Goal: Task Accomplishment & Management: Manage account settings

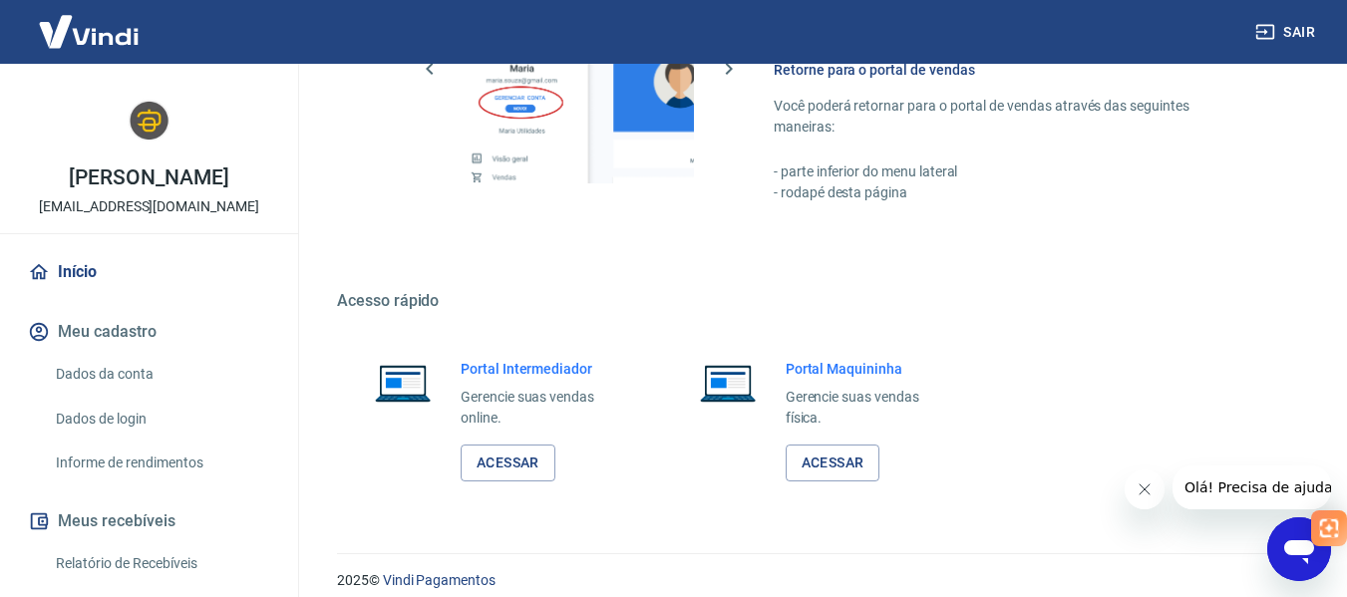
scroll to position [1039, 0]
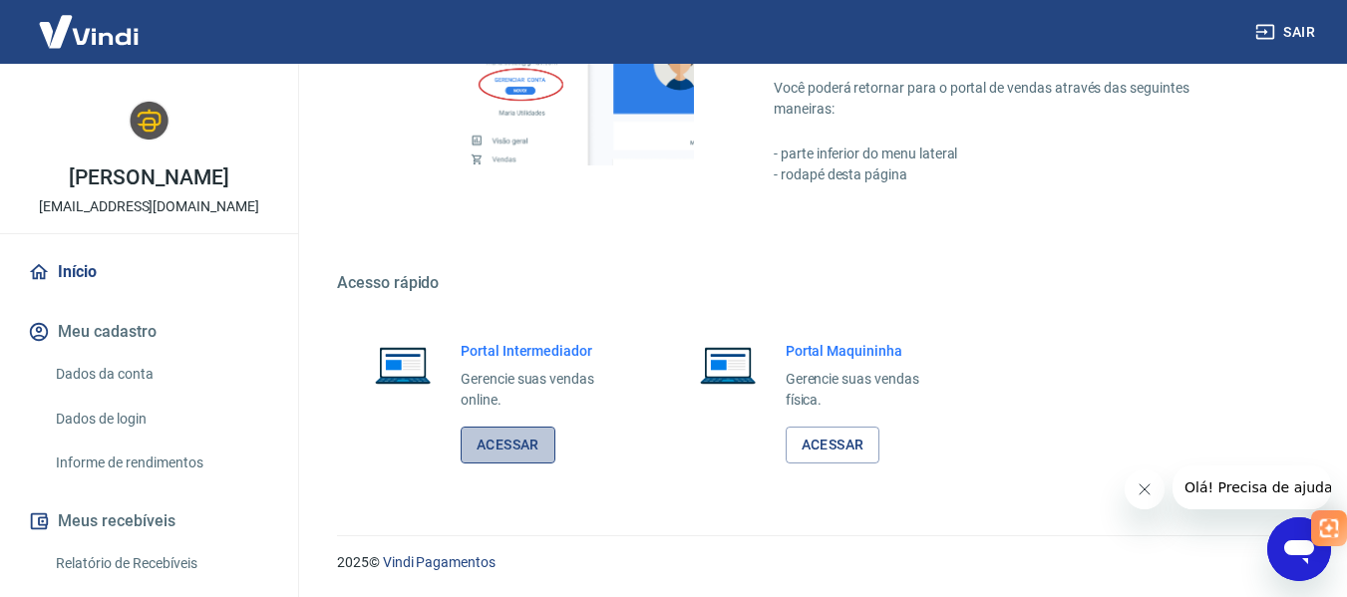
click at [501, 447] on link "Acessar" at bounding box center [508, 445] width 95 height 37
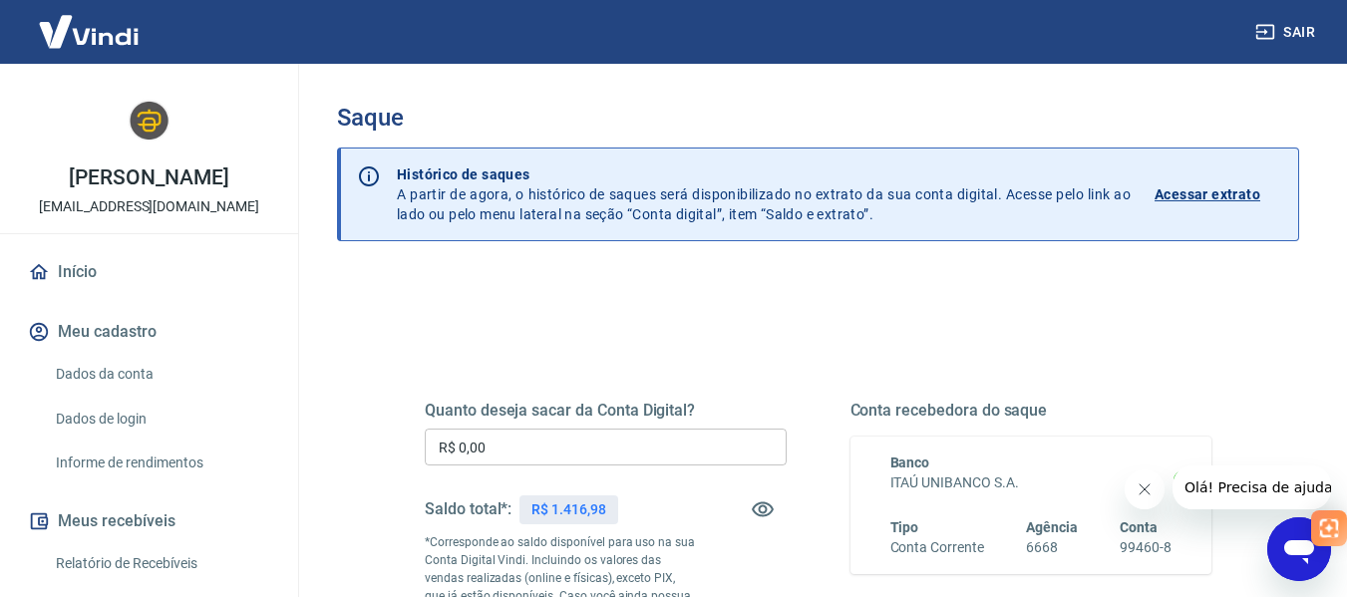
click at [508, 456] on input "R$ 0,00" at bounding box center [606, 447] width 362 height 37
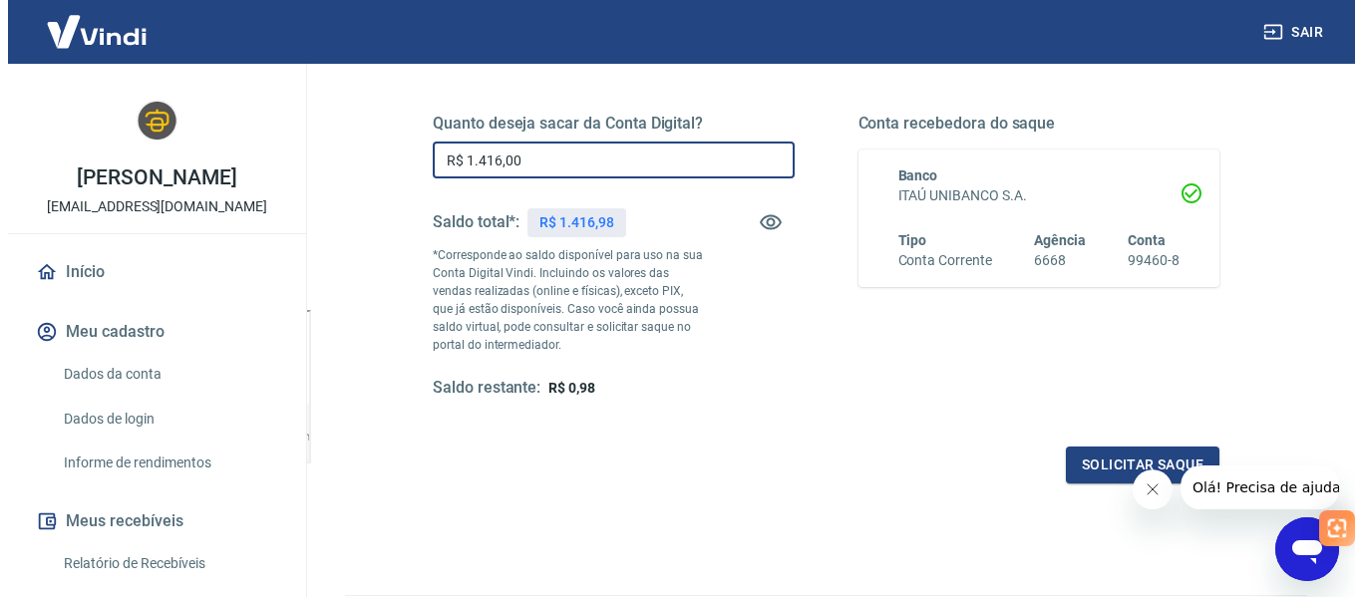
scroll to position [289, 0]
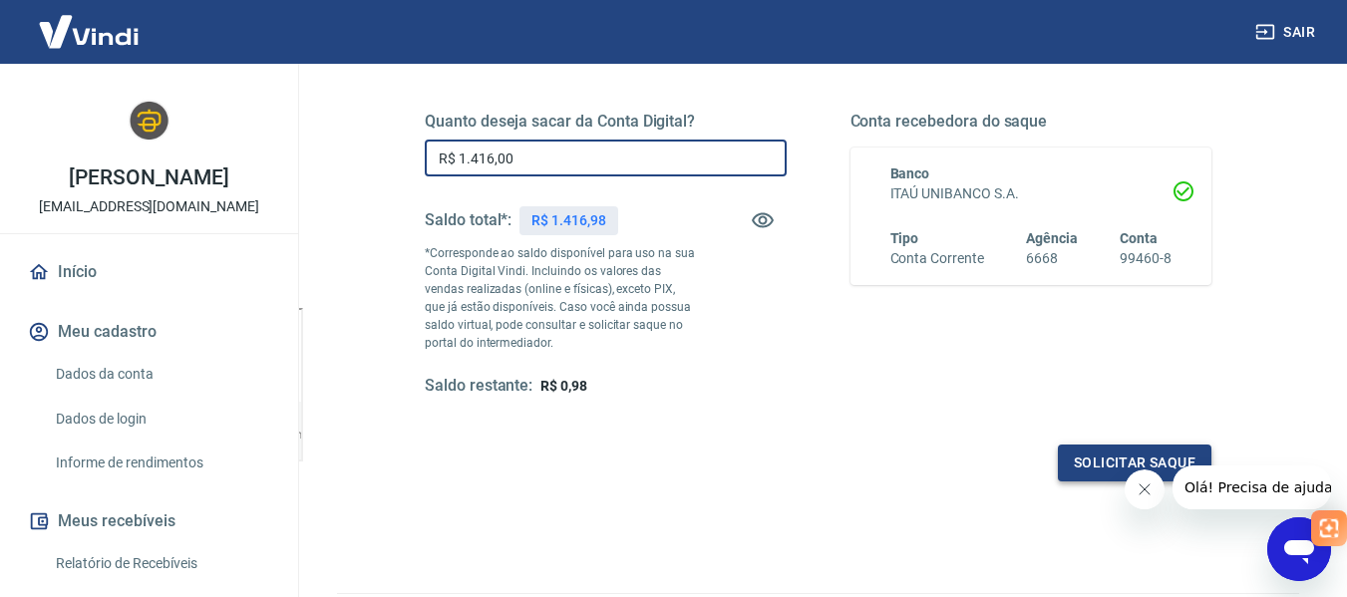
type input "R$ 1.416,00"
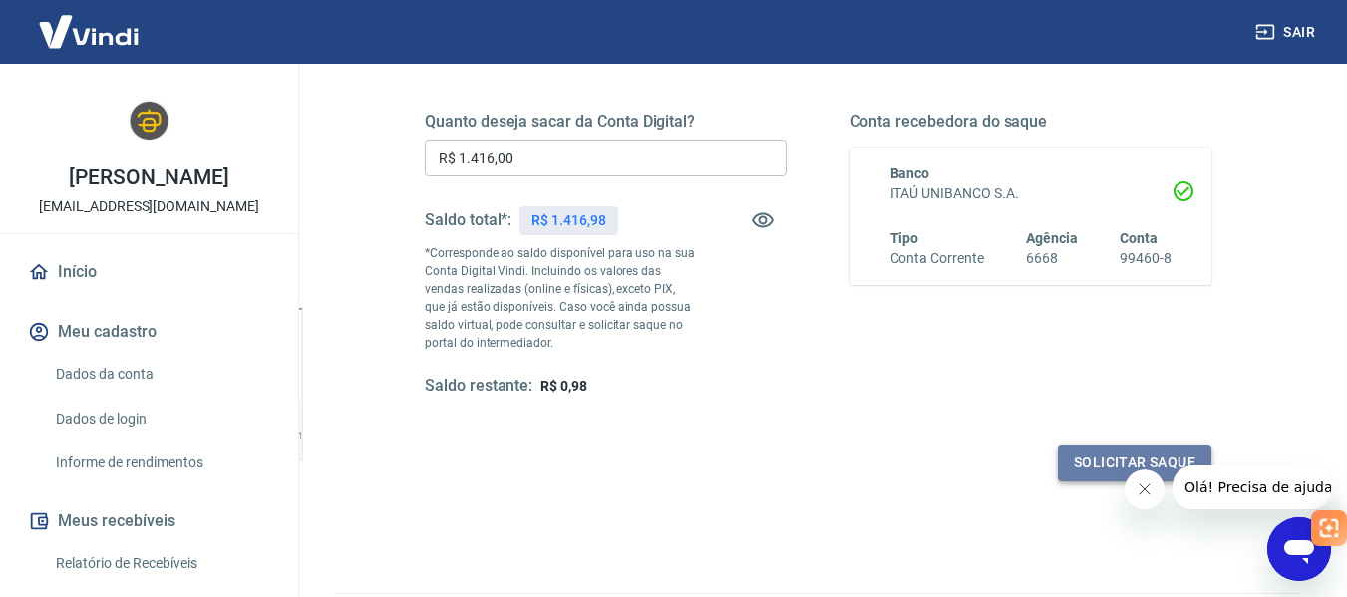
click at [1114, 456] on button "Solicitar saque" at bounding box center [1135, 463] width 154 height 37
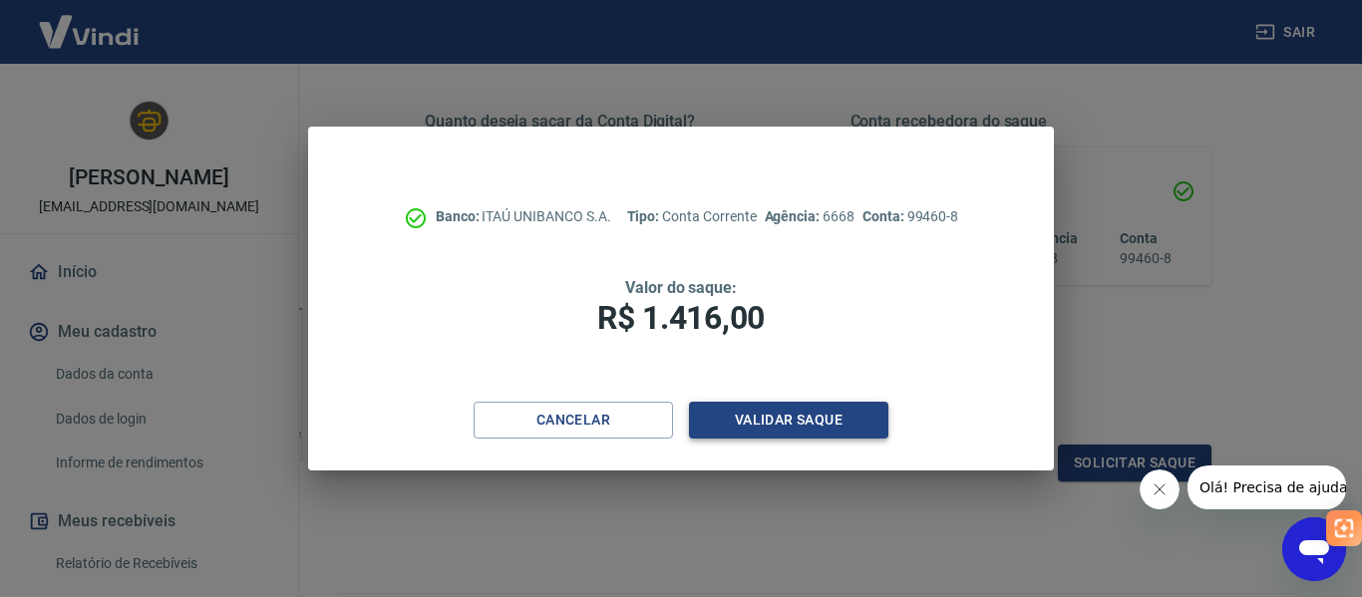
click at [772, 415] on button "Validar saque" at bounding box center [788, 420] width 199 height 37
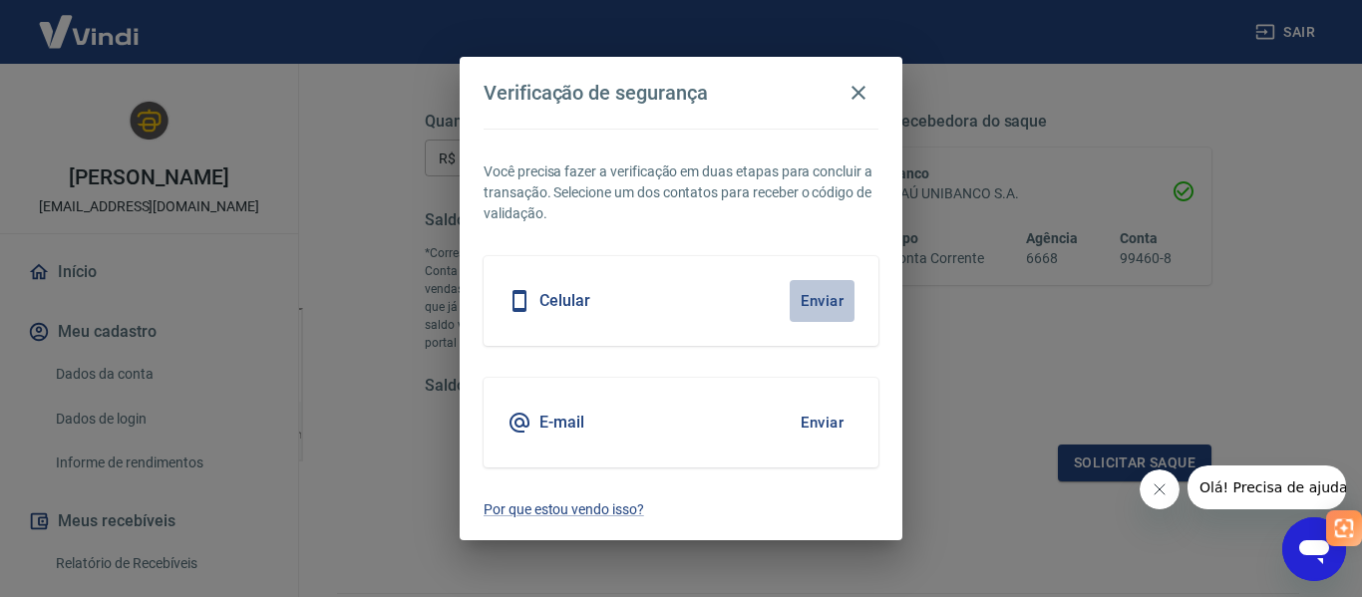
click at [827, 302] on button "Enviar" at bounding box center [822, 301] width 65 height 42
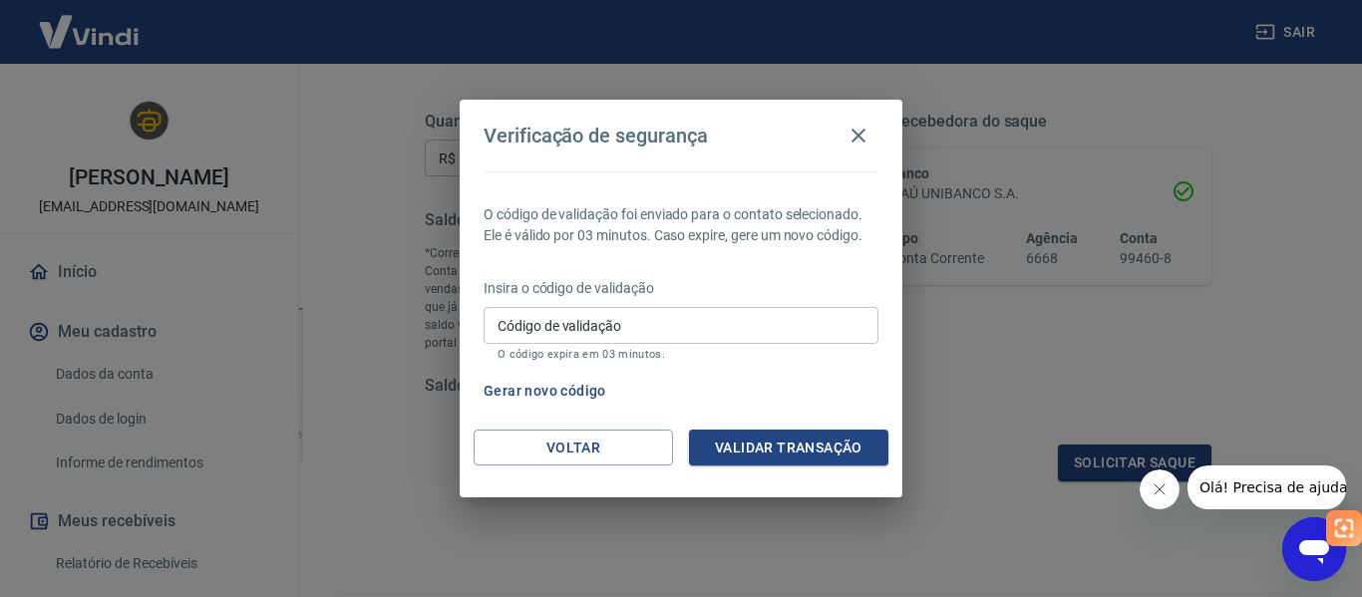
click at [542, 329] on input "Código de validação" at bounding box center [681, 325] width 395 height 37
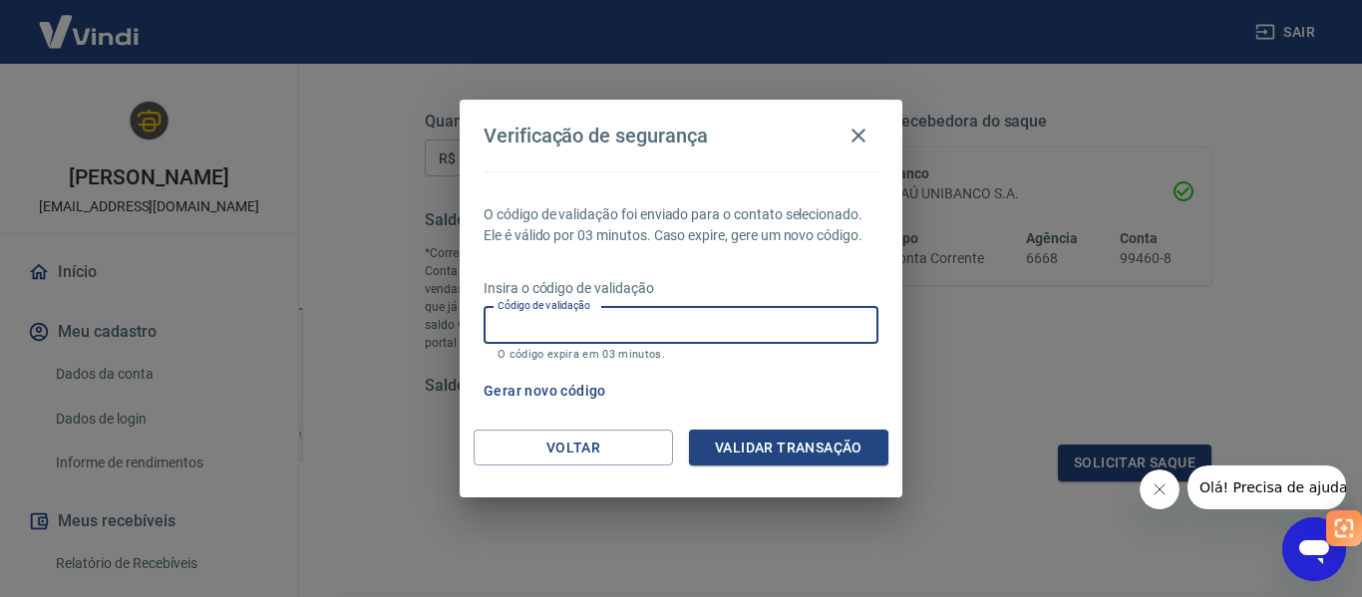
click at [558, 382] on button "Gerar novo código" at bounding box center [545, 391] width 139 height 37
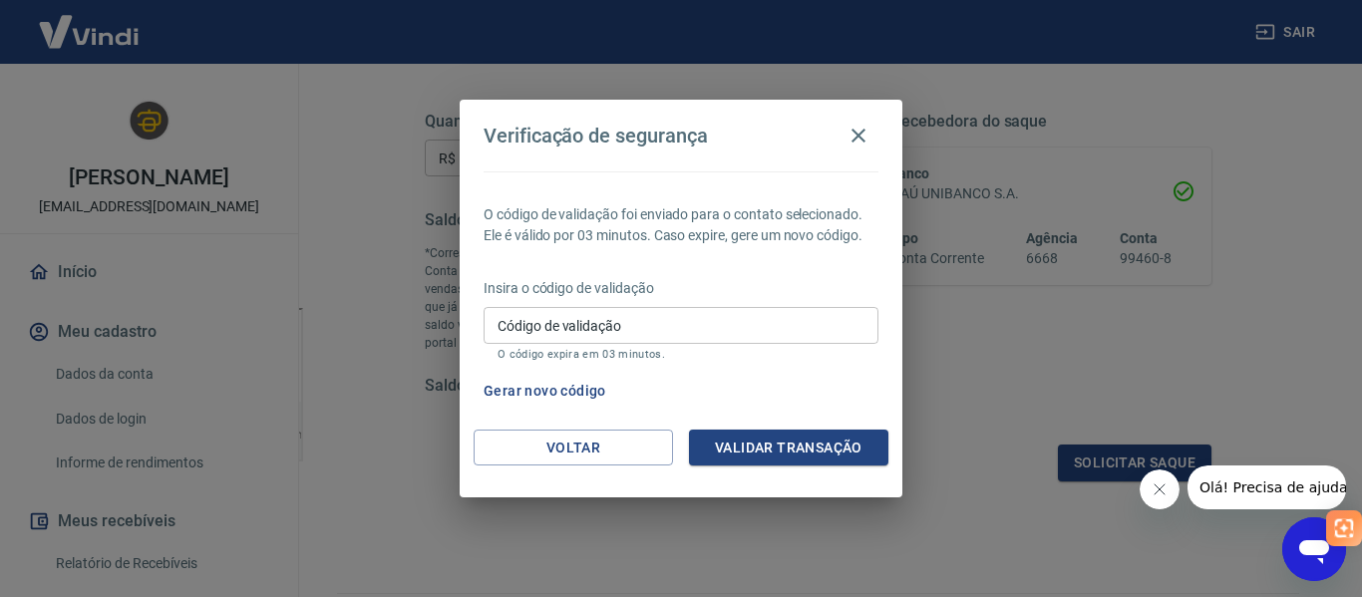
click at [553, 388] on button "Gerar novo código" at bounding box center [545, 391] width 139 height 37
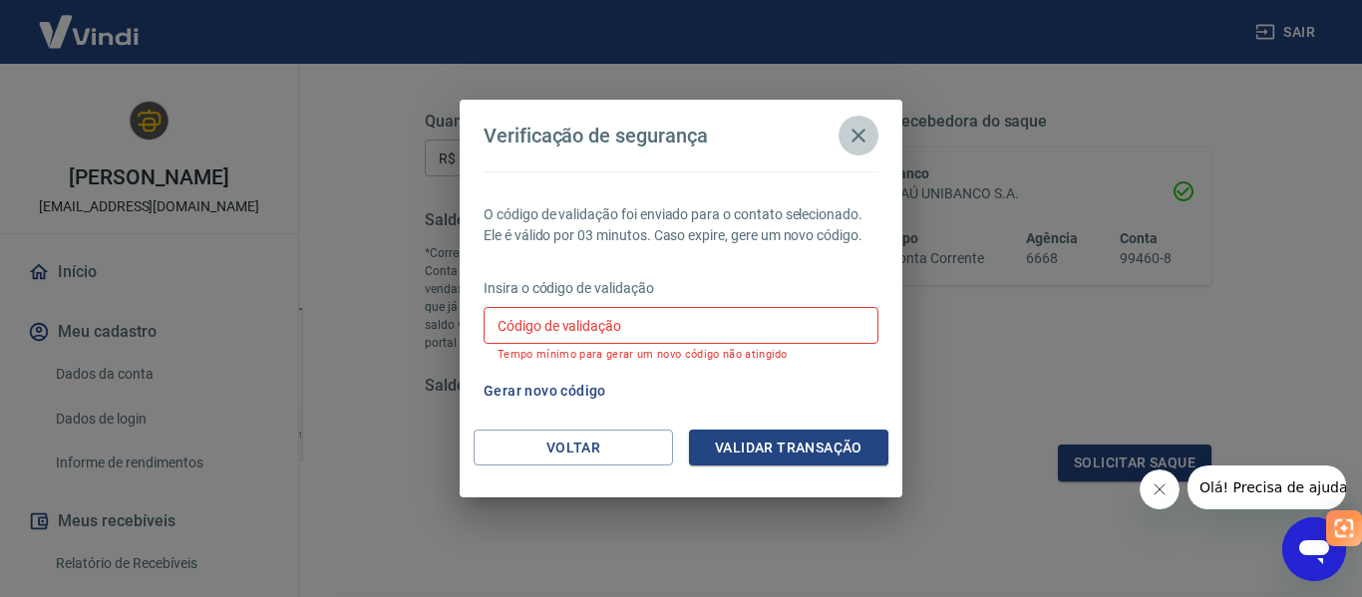
click at [863, 130] on icon "button" at bounding box center [859, 136] width 14 height 14
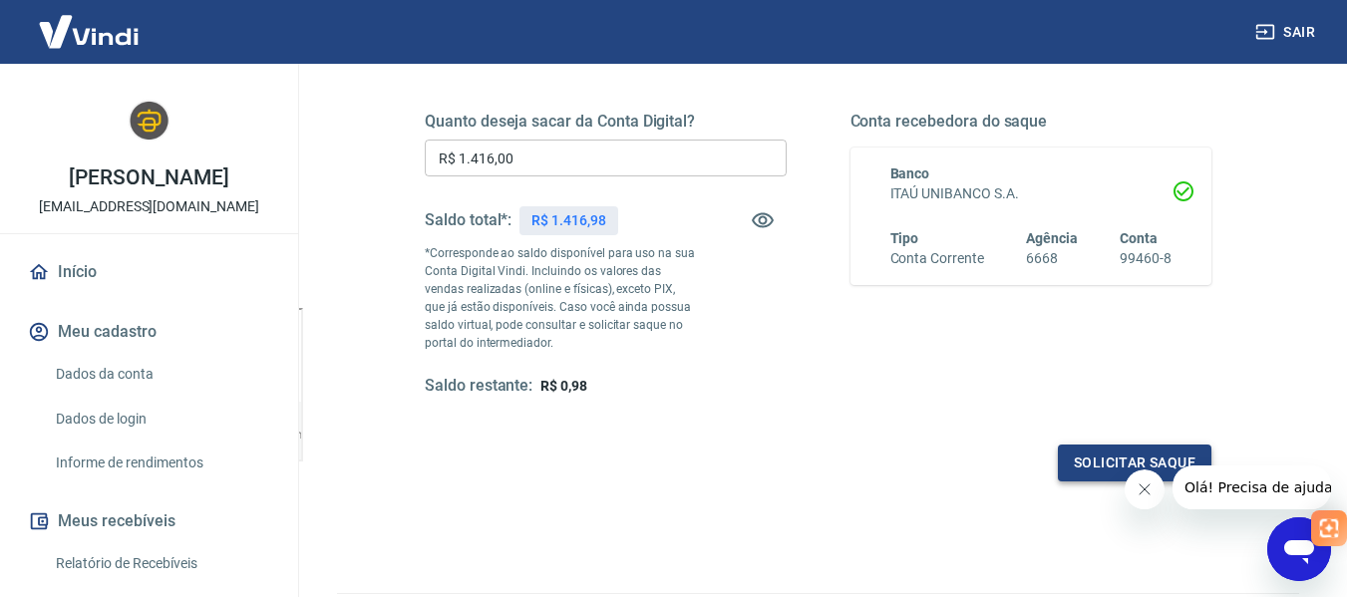
click at [1073, 456] on button "Solicitar saque" at bounding box center [1135, 463] width 154 height 37
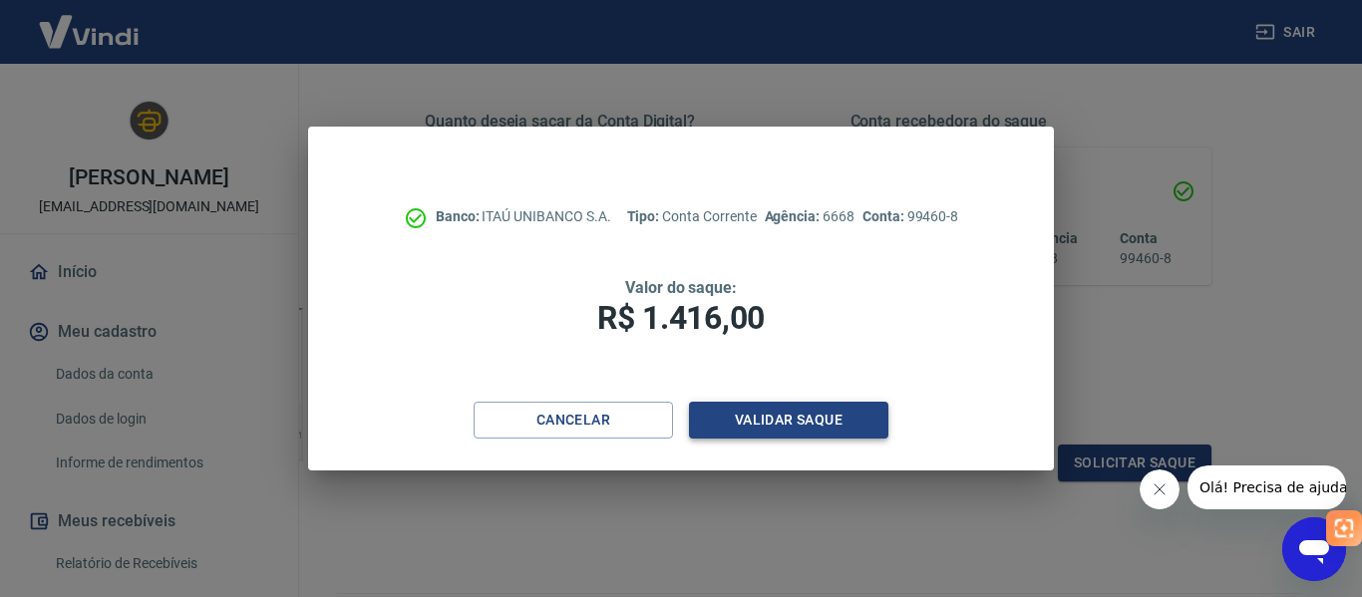
click at [783, 415] on button "Validar saque" at bounding box center [788, 420] width 199 height 37
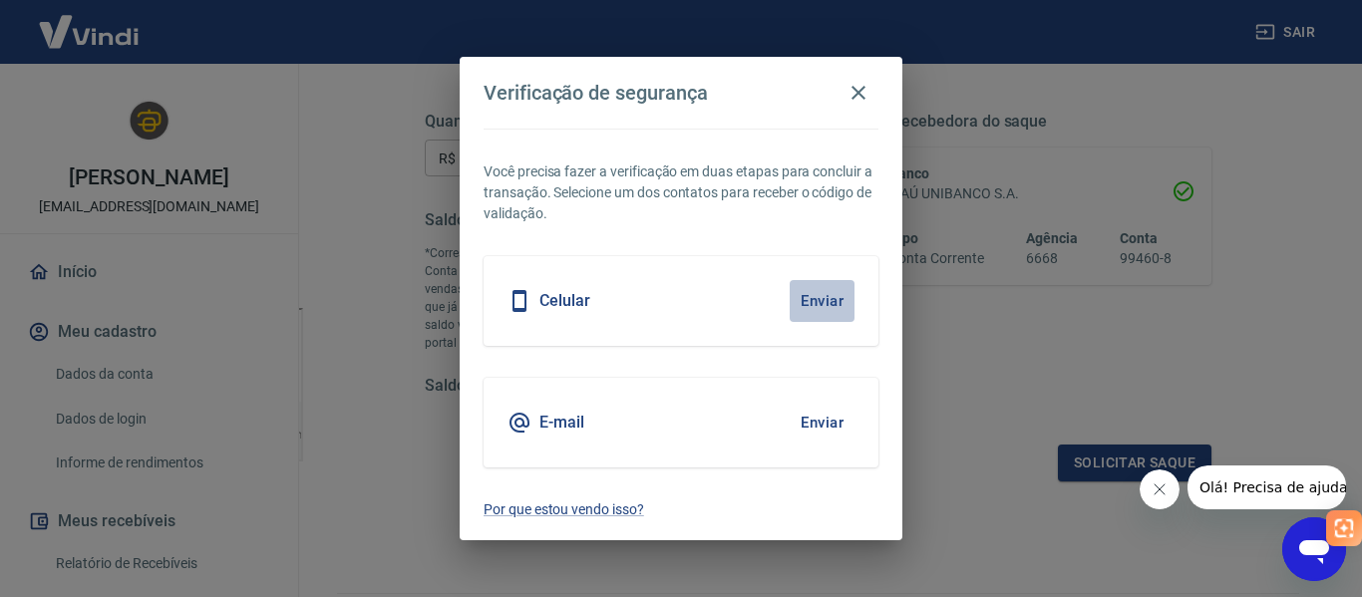
click at [819, 301] on button "Enviar" at bounding box center [822, 301] width 65 height 42
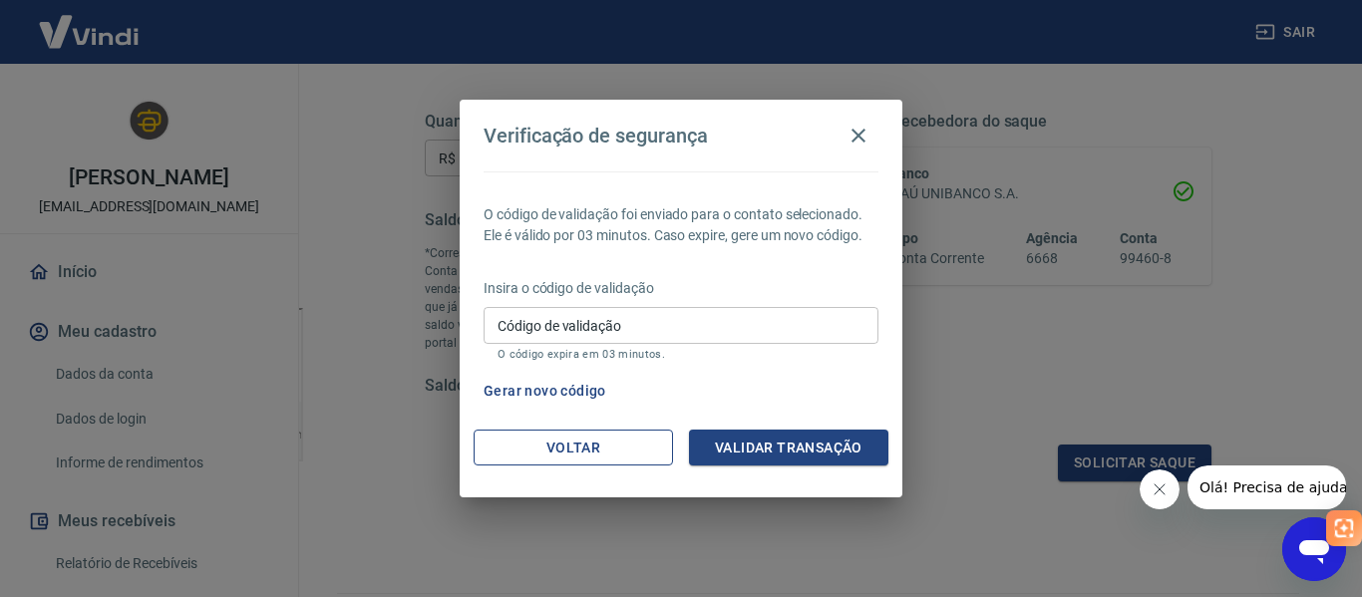
click at [585, 449] on button "Voltar" at bounding box center [573, 448] width 199 height 37
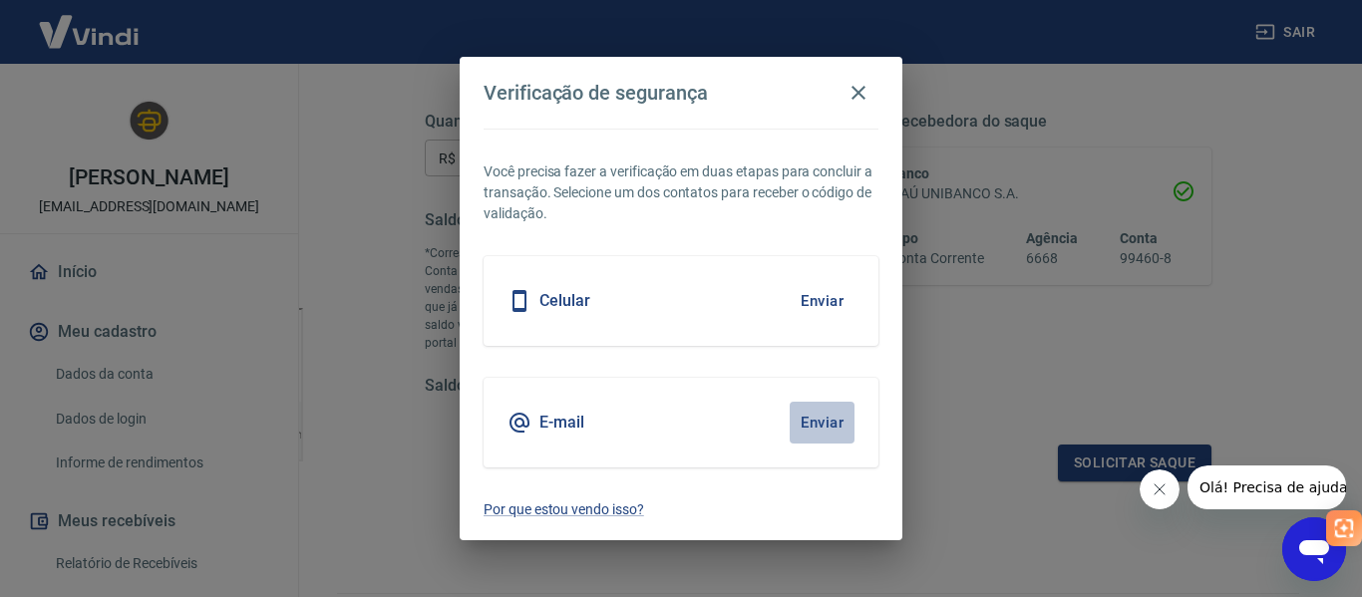
click at [833, 422] on button "Enviar" at bounding box center [822, 423] width 65 height 42
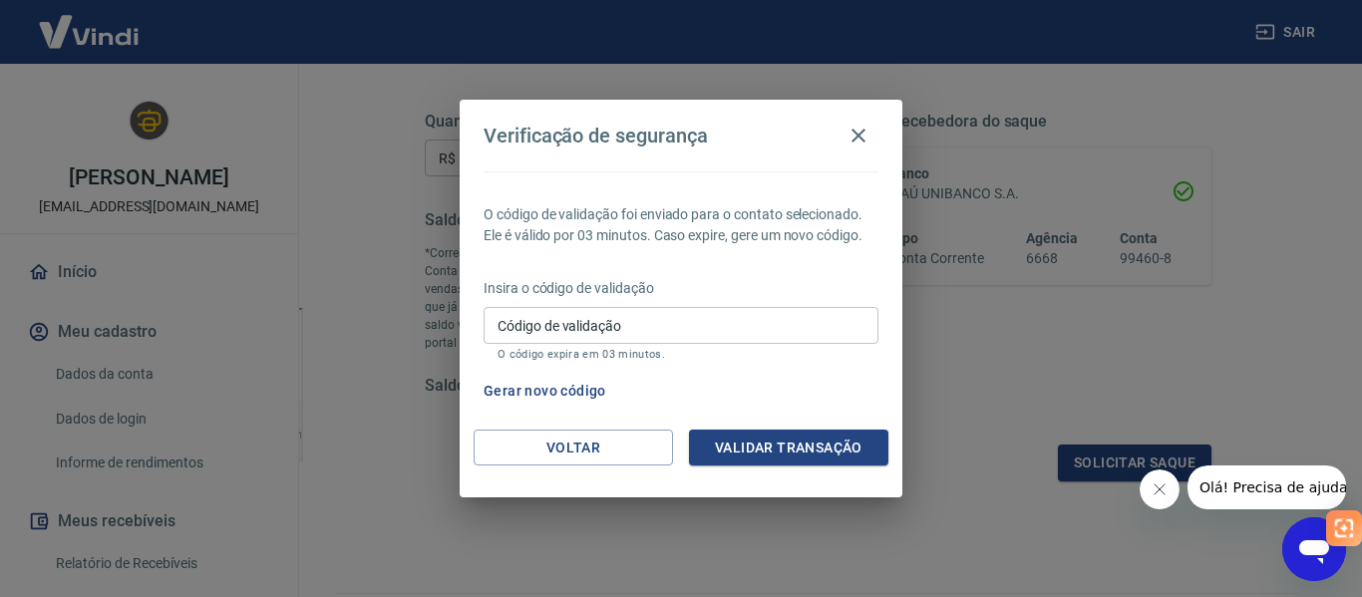
click at [591, 334] on input "Código de validação" at bounding box center [681, 325] width 395 height 37
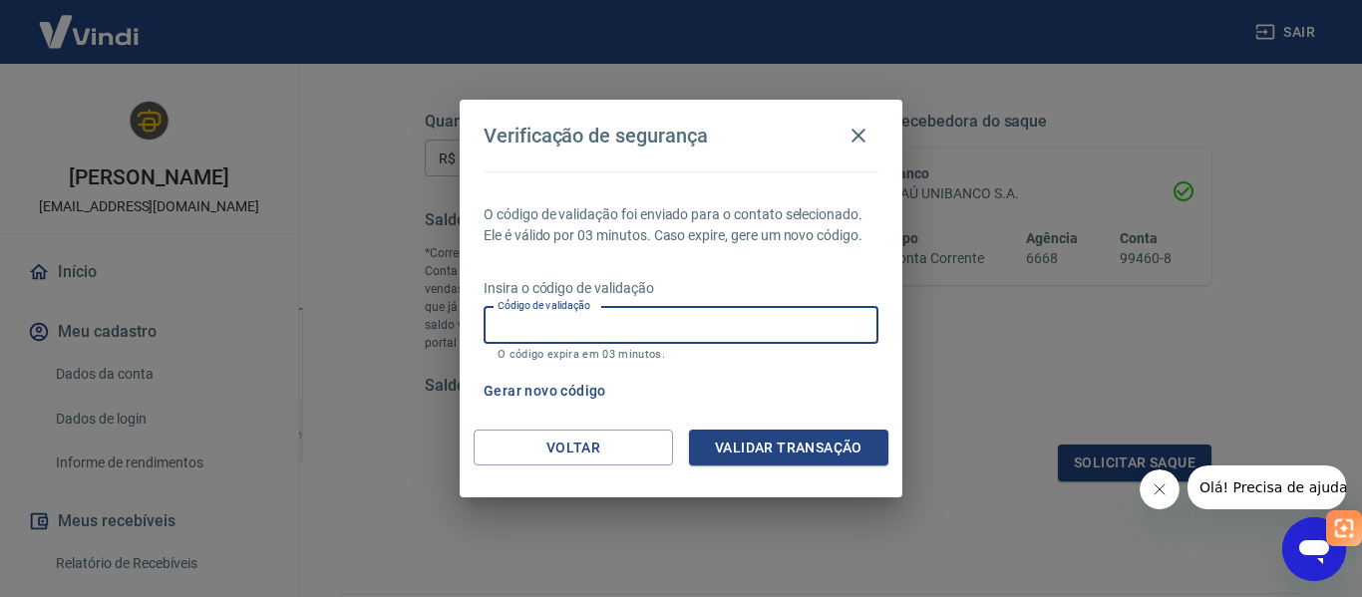
paste input "377194"
type input "377194"
click at [761, 451] on button "Validar transação" at bounding box center [788, 448] width 199 height 37
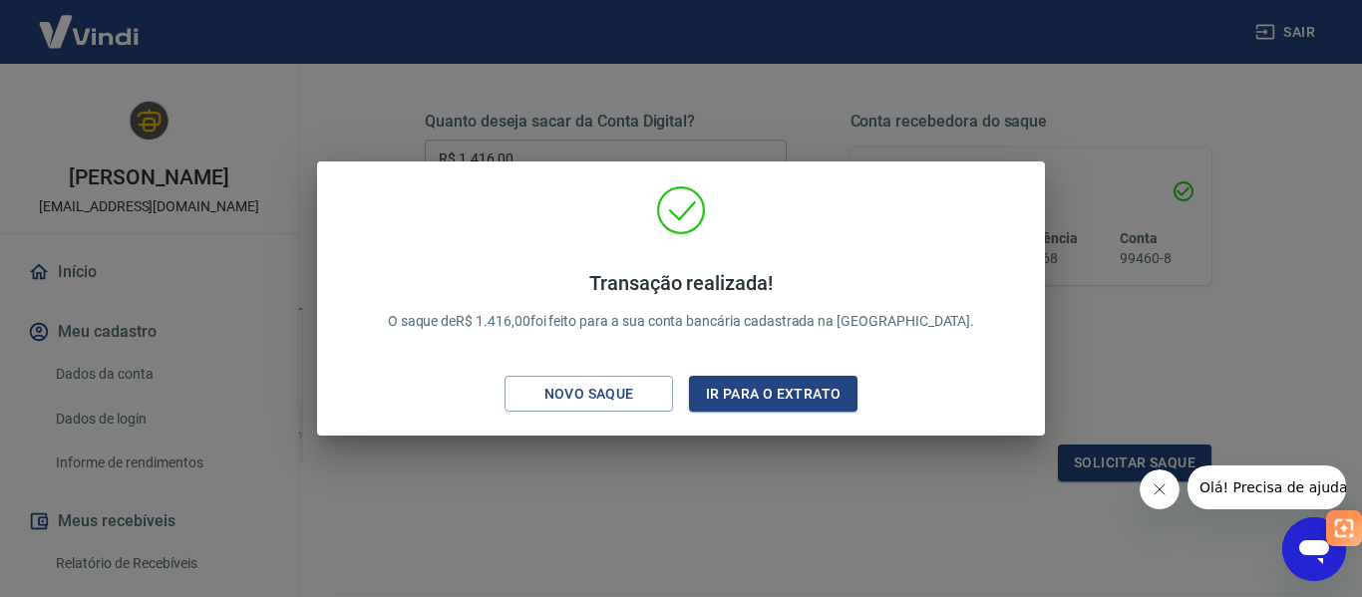
click at [1104, 338] on div "Transação realizada! O saque de R$ 1.416,00 foi feito para a sua conta bancária…" at bounding box center [681, 298] width 1362 height 597
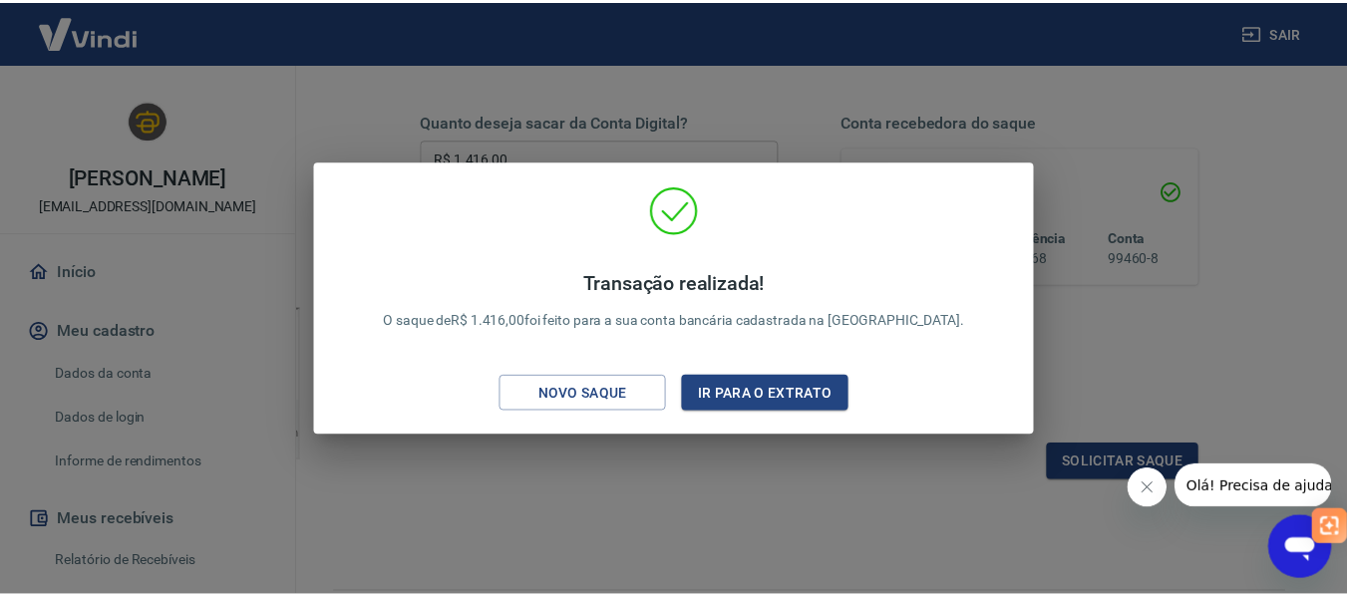
scroll to position [331, 0]
